Goal: Download file/media

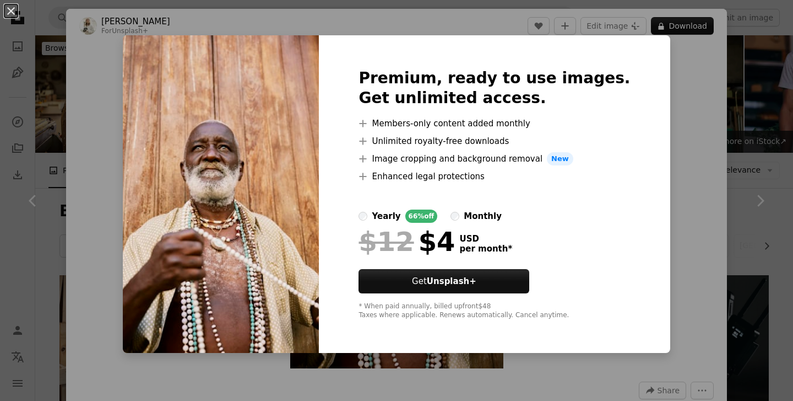
scroll to position [10666, 0]
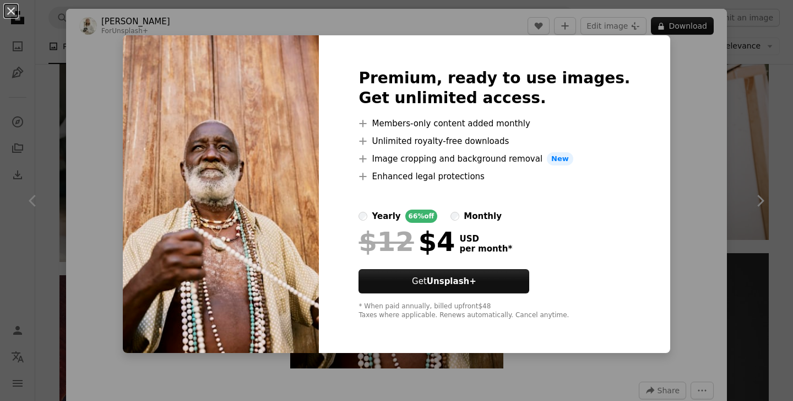
click at [475, 219] on label "monthly" at bounding box center [476, 215] width 51 height 13
